Goal: Task Accomplishment & Management: Manage account settings

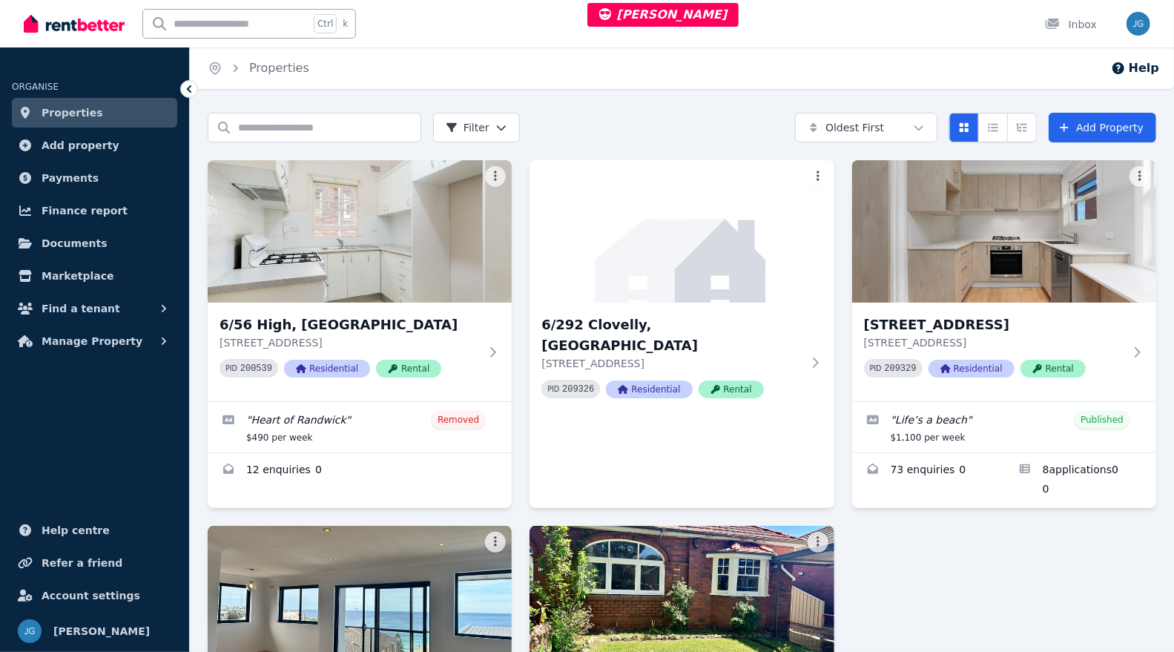
click at [887, 277] on img at bounding box center [1004, 231] width 304 height 142
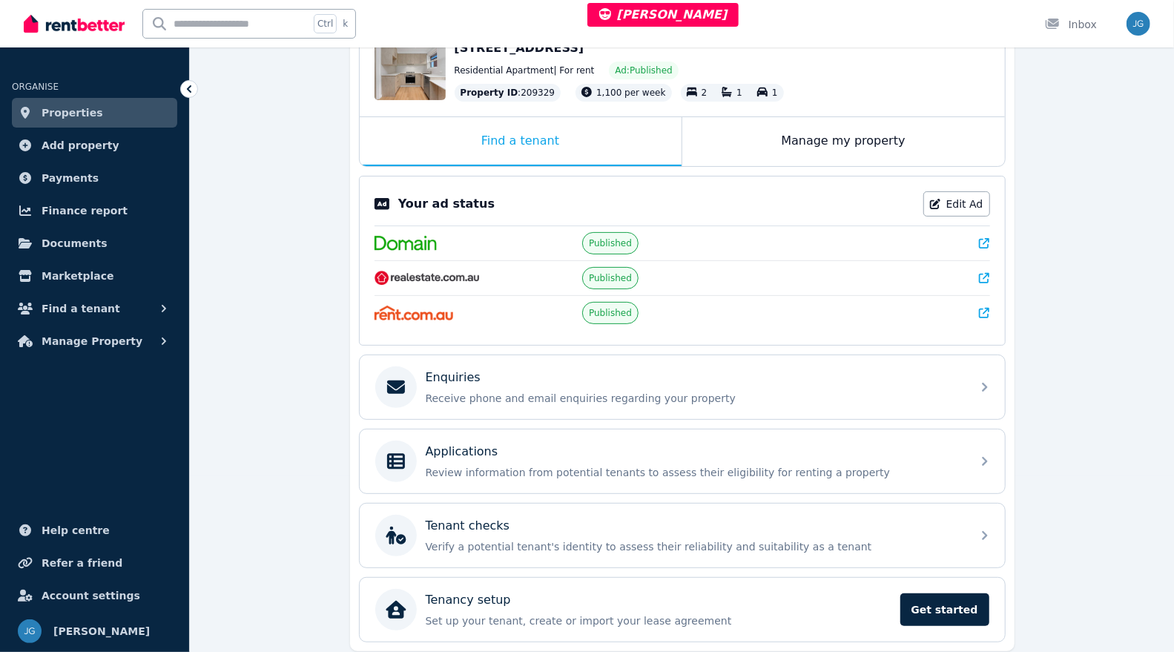
scroll to position [178, 0]
click at [609, 382] on div "Enquiries Receive phone and email enquiries regarding your property" at bounding box center [694, 385] width 537 height 37
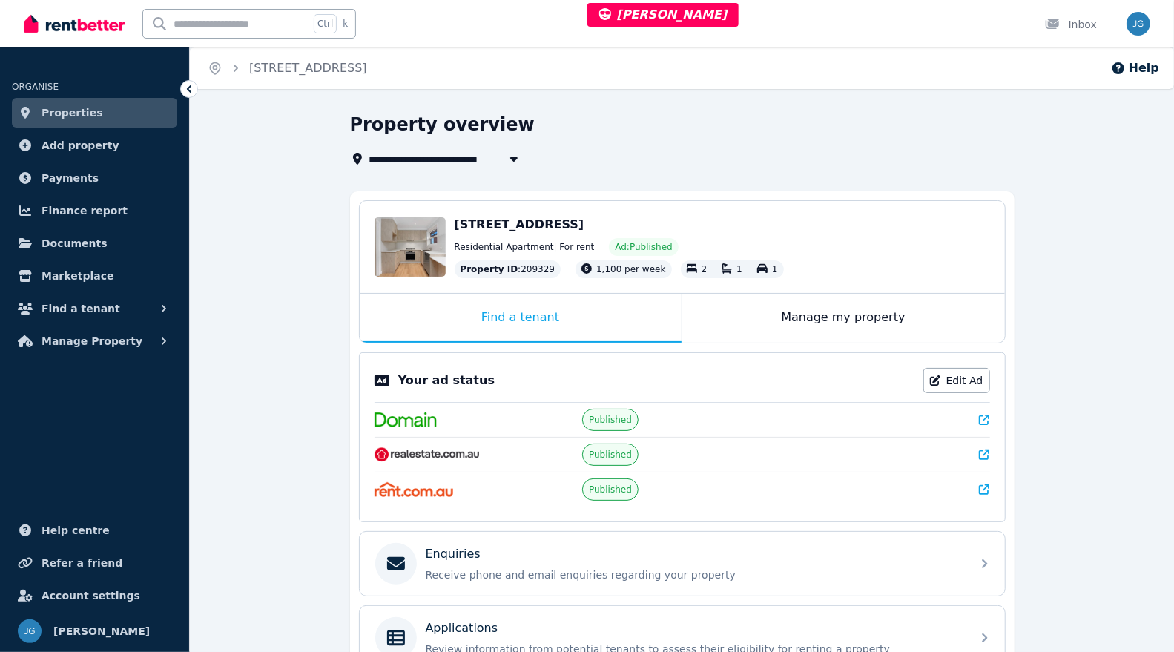
scroll to position [221, 0]
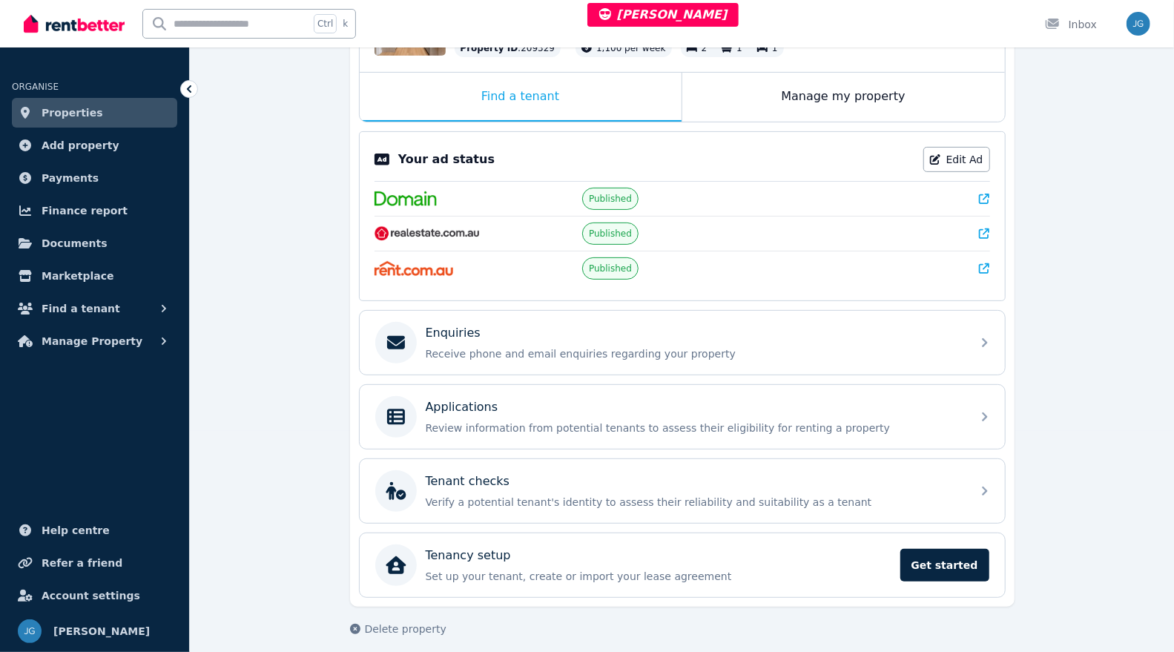
click at [704, 411] on div "Applications Review information from potential tenants to assess their eligibil…" at bounding box center [694, 416] width 537 height 37
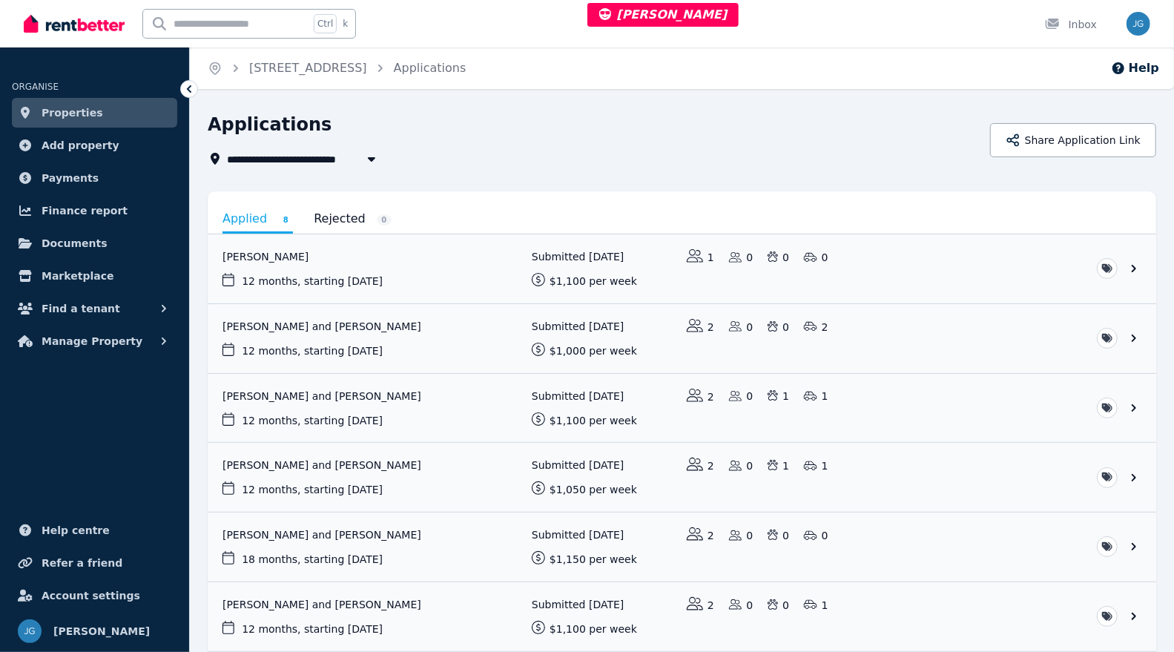
click at [1066, 134] on button "Share Application Link" at bounding box center [1073, 140] width 166 height 34
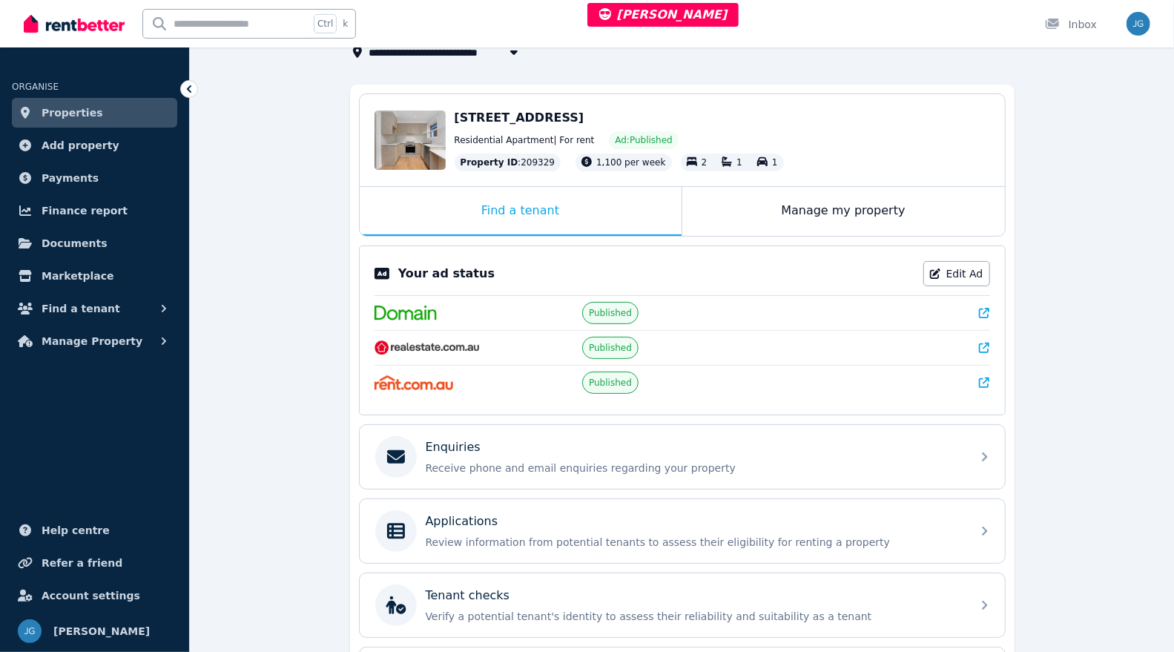
scroll to position [108, 0]
click at [620, 517] on div "Applications" at bounding box center [694, 521] width 537 height 18
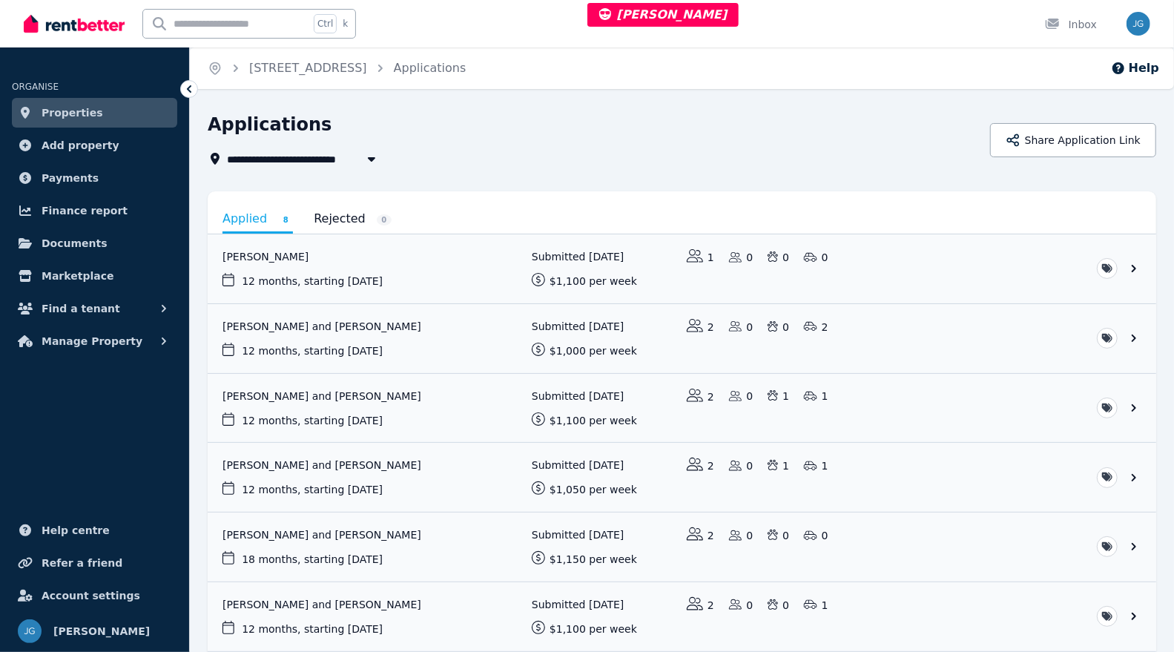
click at [1076, 137] on button "Share Application Link" at bounding box center [1073, 140] width 166 height 34
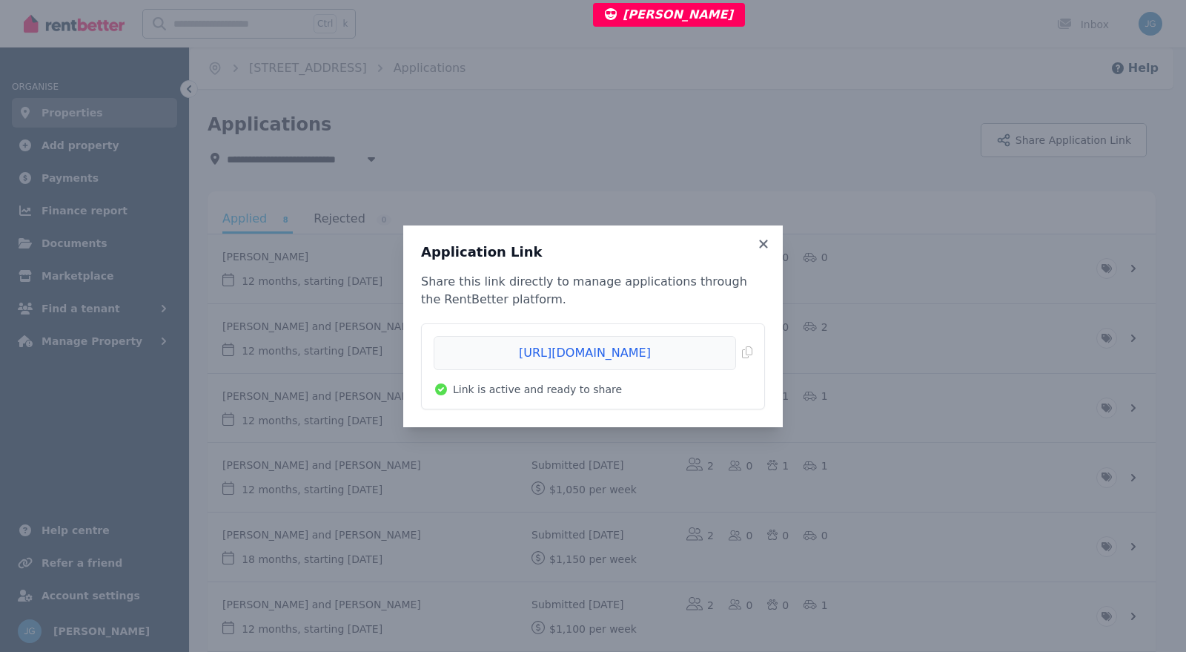
click at [761, 242] on icon at bounding box center [763, 244] width 8 height 8
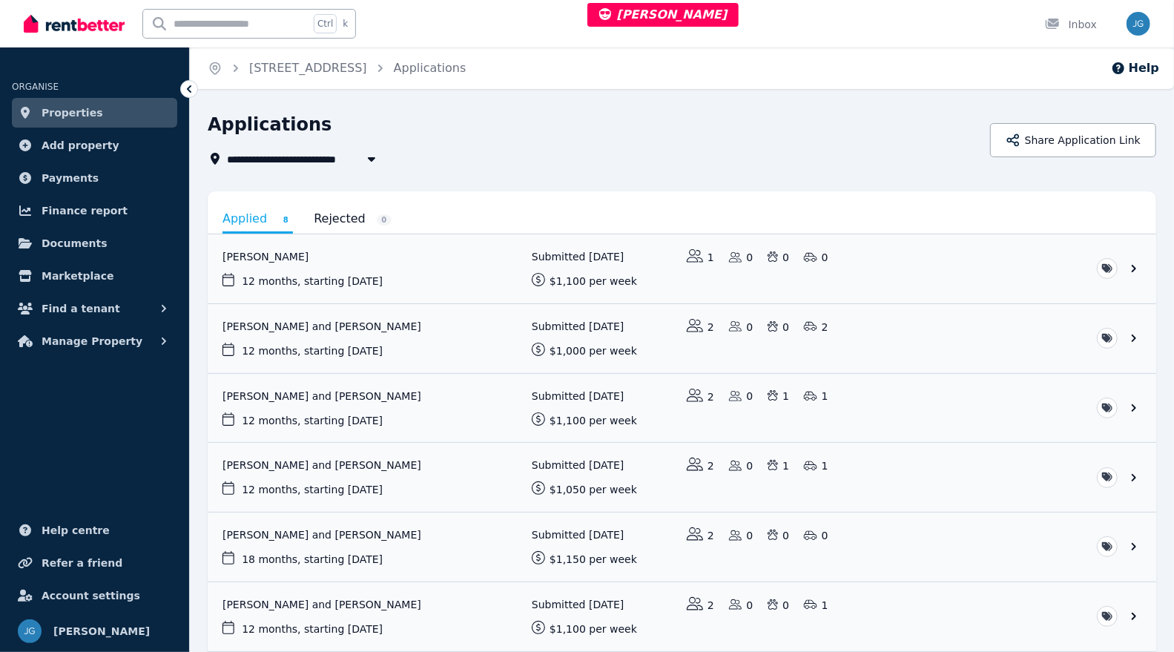
click at [1010, 131] on button "Share Application Link" at bounding box center [1073, 140] width 166 height 34
